Goal: Task Accomplishment & Management: Complete application form

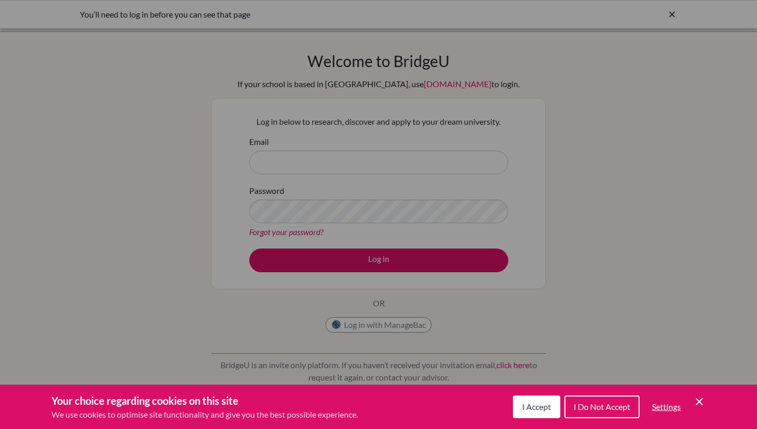
click at [425, 153] on div "Cookie Preferences" at bounding box center [378, 214] width 757 height 429
click at [293, 168] on div "Cookie Preferences" at bounding box center [378, 214] width 757 height 429
click at [627, 410] on span "I Do Not Accept" at bounding box center [602, 406] width 57 height 10
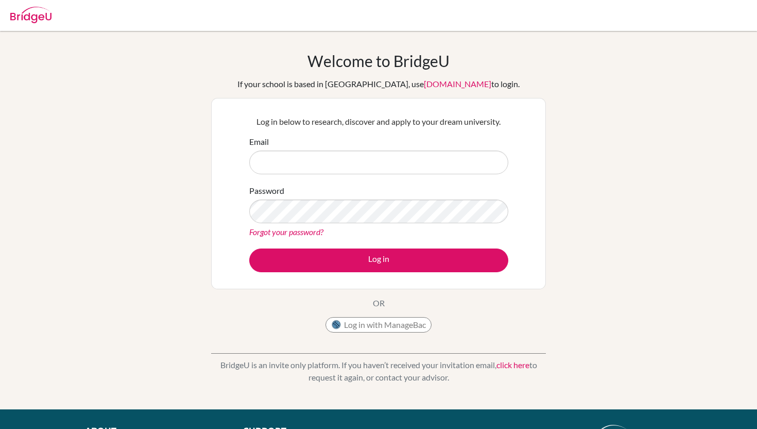
click at [479, 147] on div "Email" at bounding box center [378, 154] width 259 height 39
click at [478, 157] on input "Email" at bounding box center [378, 162] width 259 height 24
type input "[EMAIL_ADDRESS][DOMAIN_NAME]"
click at [372, 246] on form "Email [EMAIL_ADDRESS][DOMAIN_NAME] Password Forgot your password? Log in" at bounding box center [378, 203] width 259 height 137
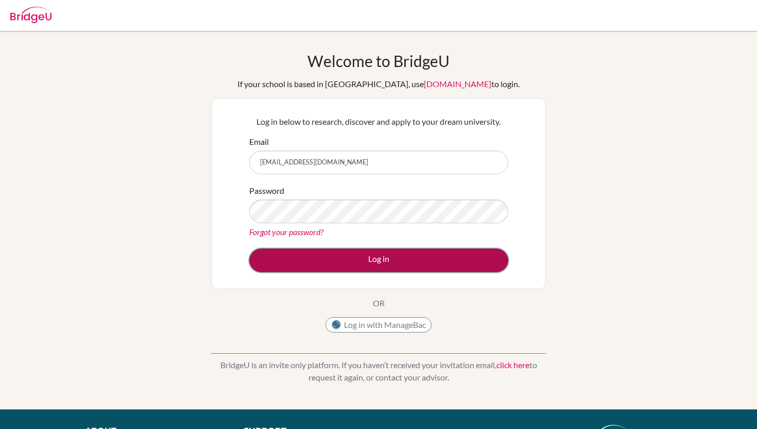
click at [372, 257] on button "Log in" at bounding box center [378, 260] width 259 height 24
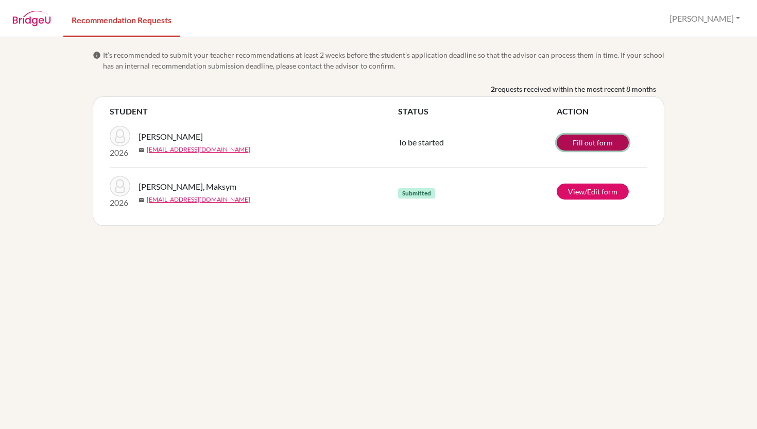
click at [595, 141] on link "Fill out form" at bounding box center [593, 142] width 72 height 16
